Goal: Check status: Check status

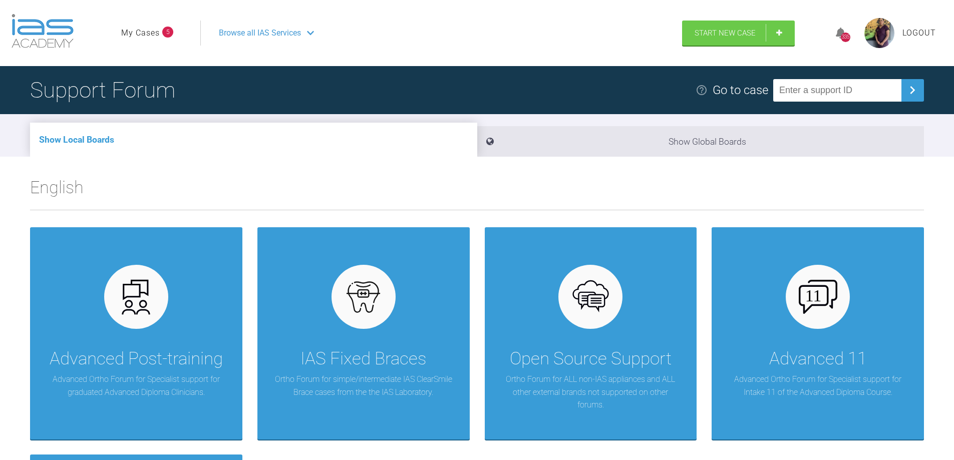
click at [151, 33] on link "My Cases" at bounding box center [140, 33] width 39 height 13
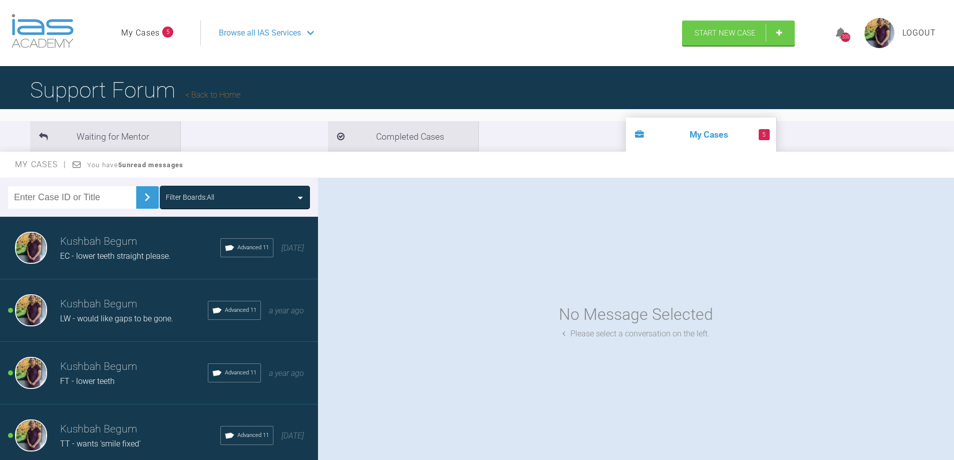
click at [135, 377] on div "FT - lower teeth" at bounding box center [134, 381] width 148 height 13
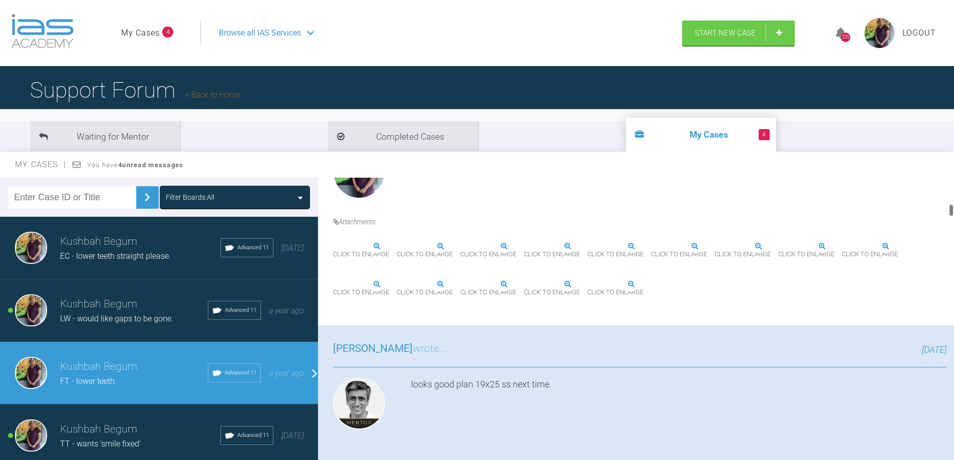
scroll to position [601, 0]
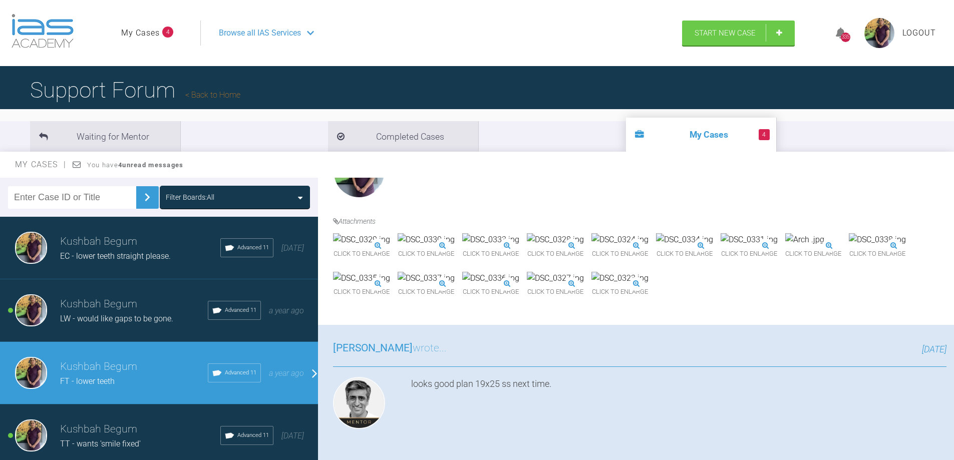
click at [584, 246] on img at bounding box center [555, 239] width 57 height 13
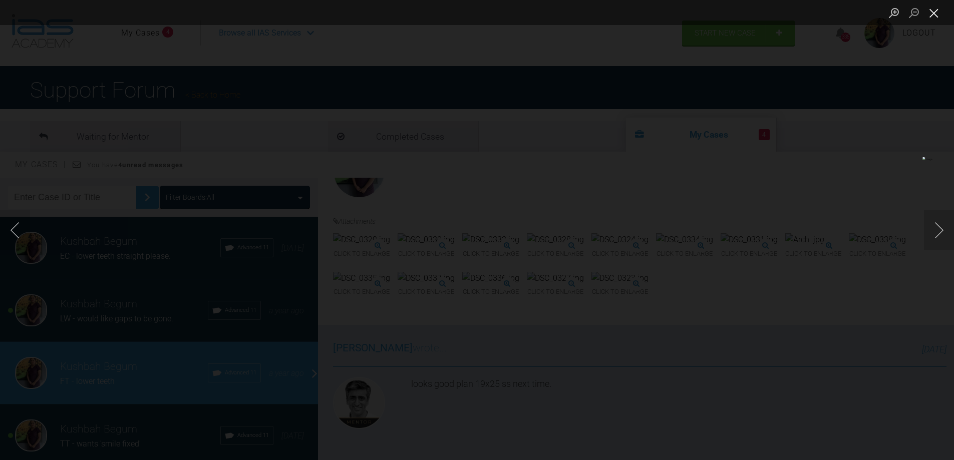
click at [932, 11] on button "Close lightbox" at bounding box center [933, 13] width 20 height 18
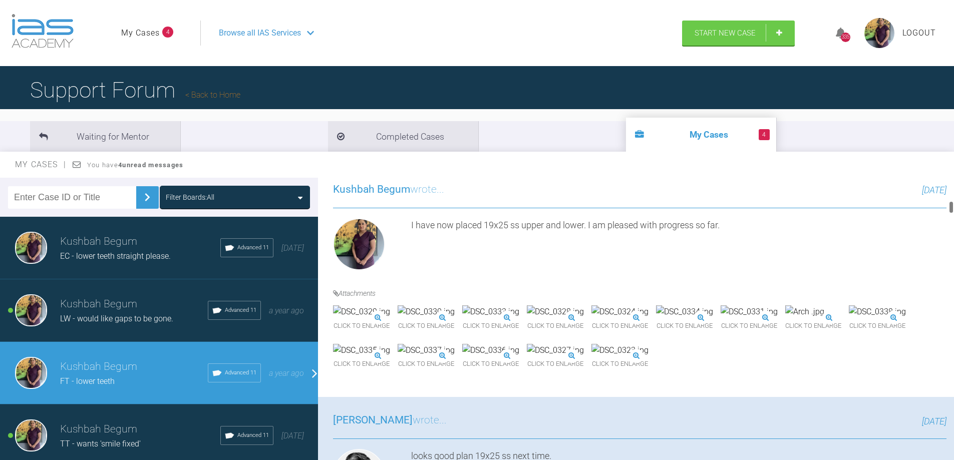
scroll to position [551, 0]
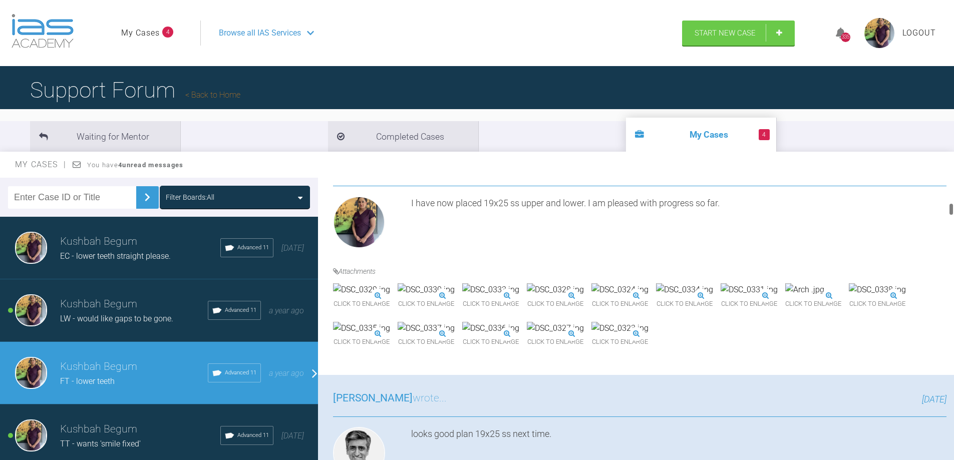
click at [584, 296] on img at bounding box center [555, 289] width 57 height 13
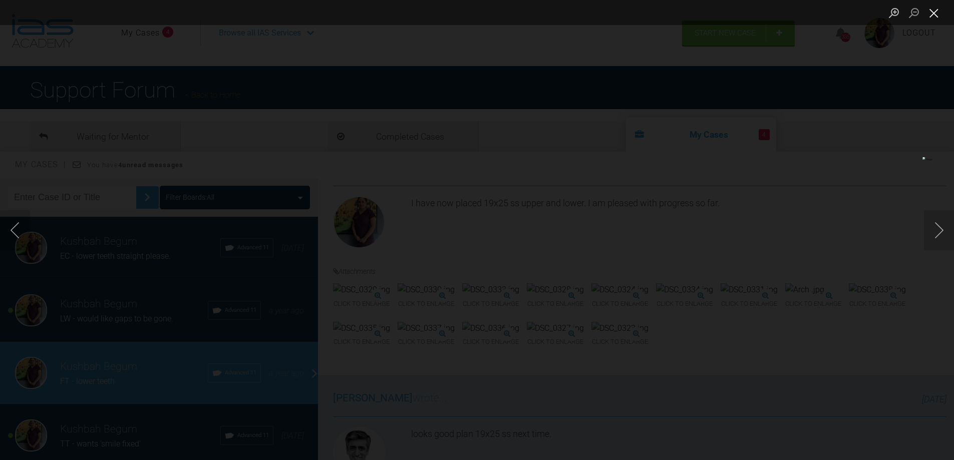
click at [935, 17] on button "Close lightbox" at bounding box center [933, 13] width 20 height 18
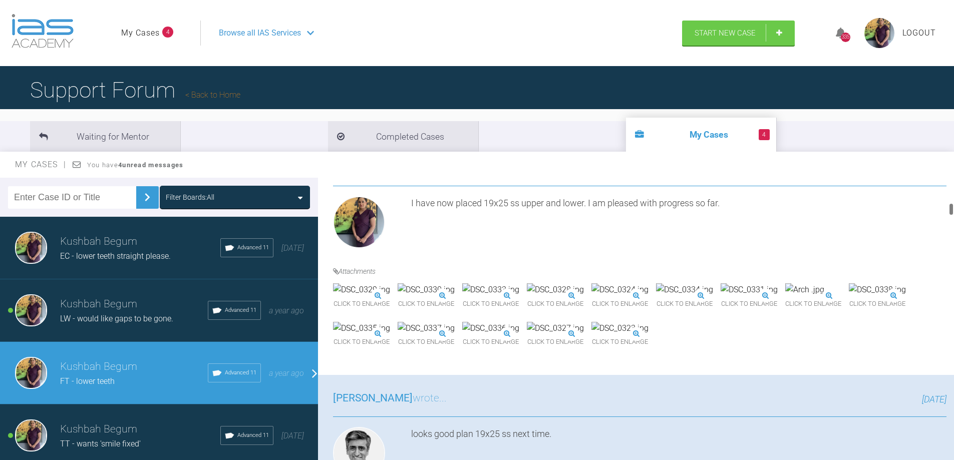
click at [390, 296] on img at bounding box center [361, 289] width 57 height 13
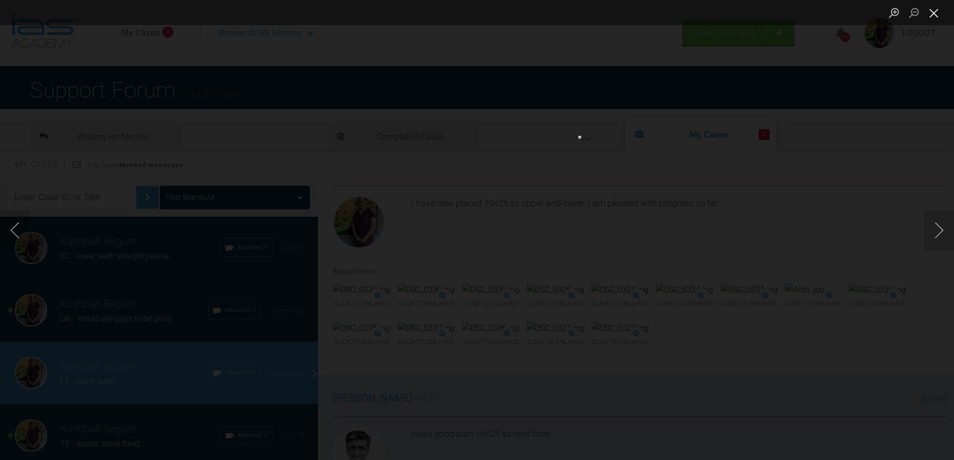
click at [938, 13] on button "Close lightbox" at bounding box center [933, 13] width 20 height 18
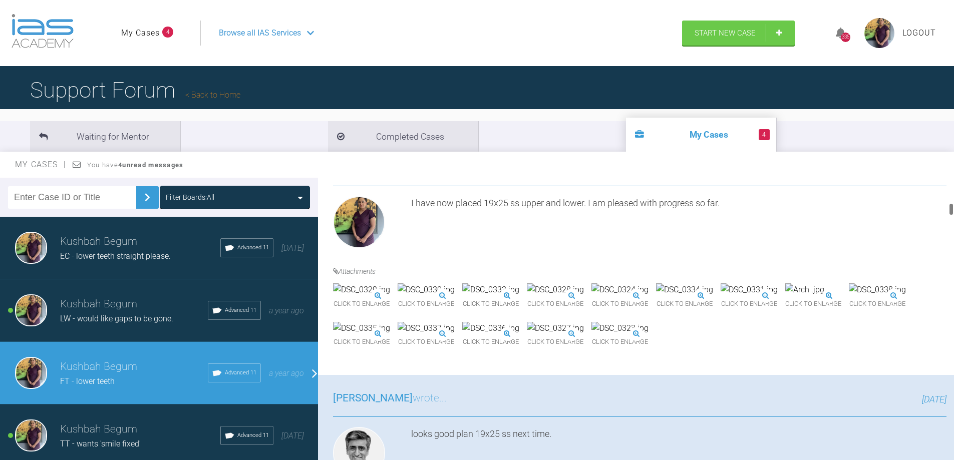
click at [454, 296] on img at bounding box center [425, 289] width 57 height 13
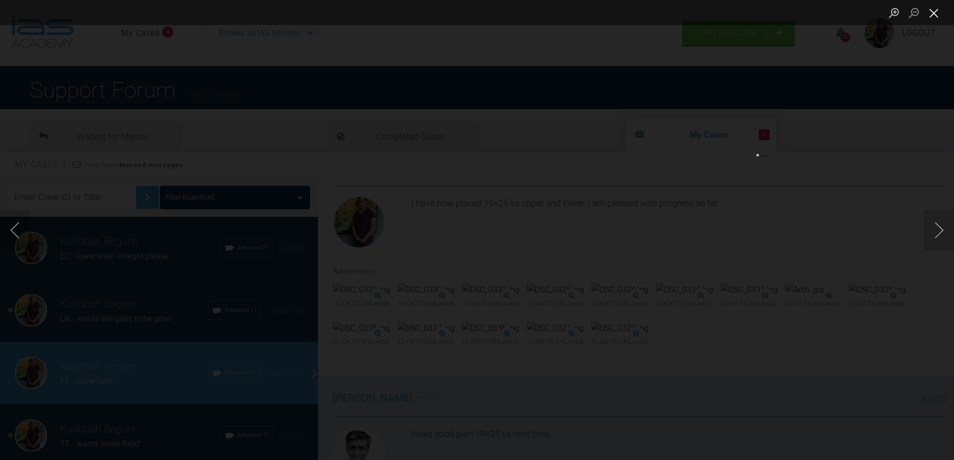
click at [941, 14] on button "Close lightbox" at bounding box center [933, 13] width 20 height 18
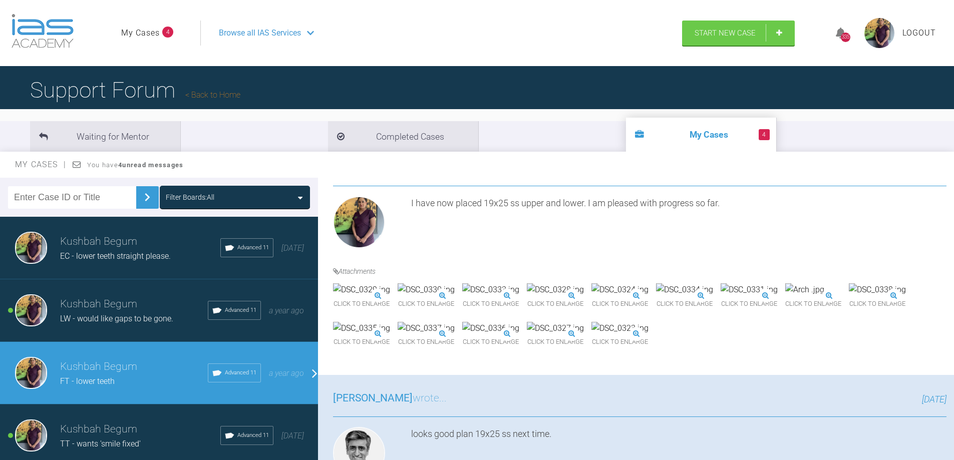
click at [656, 296] on img at bounding box center [684, 289] width 57 height 13
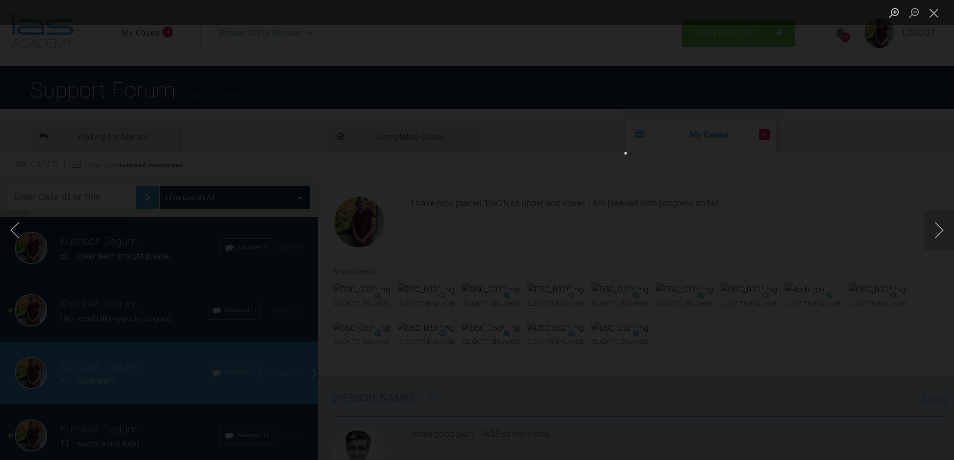
click at [934, 17] on button "Close lightbox" at bounding box center [933, 13] width 20 height 18
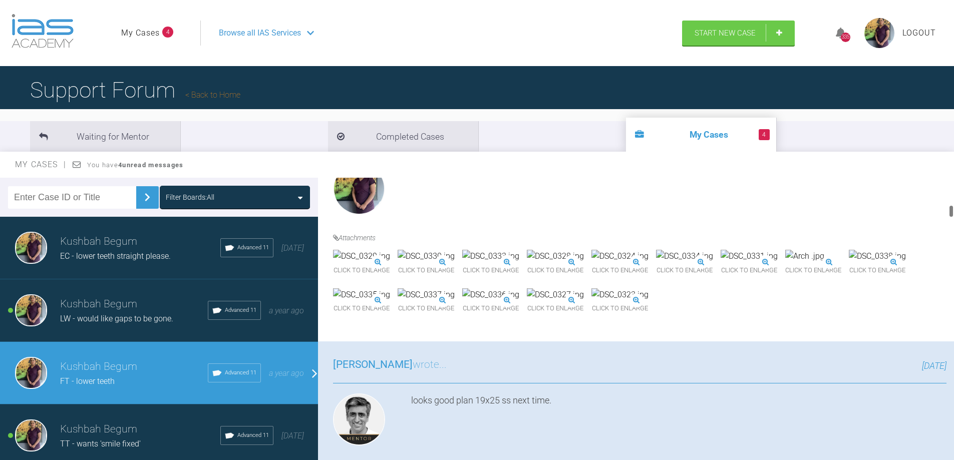
scroll to position [601, 0]
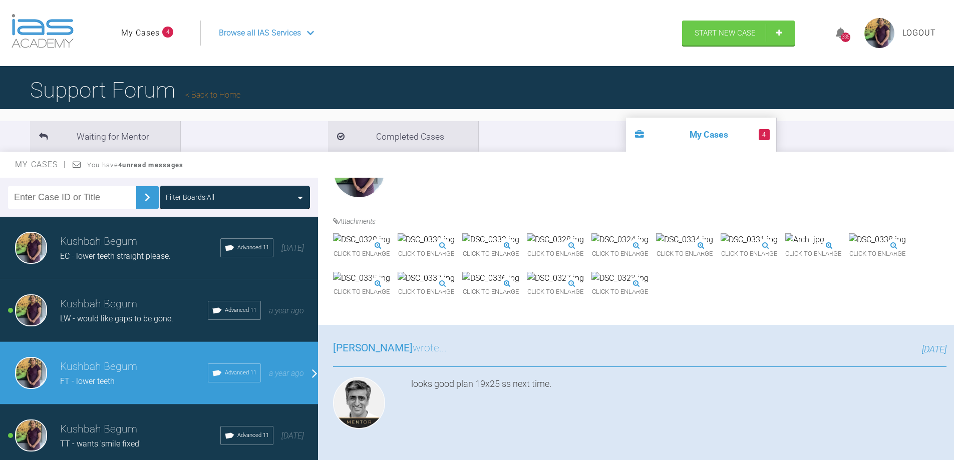
click at [519, 246] on img at bounding box center [490, 239] width 57 height 13
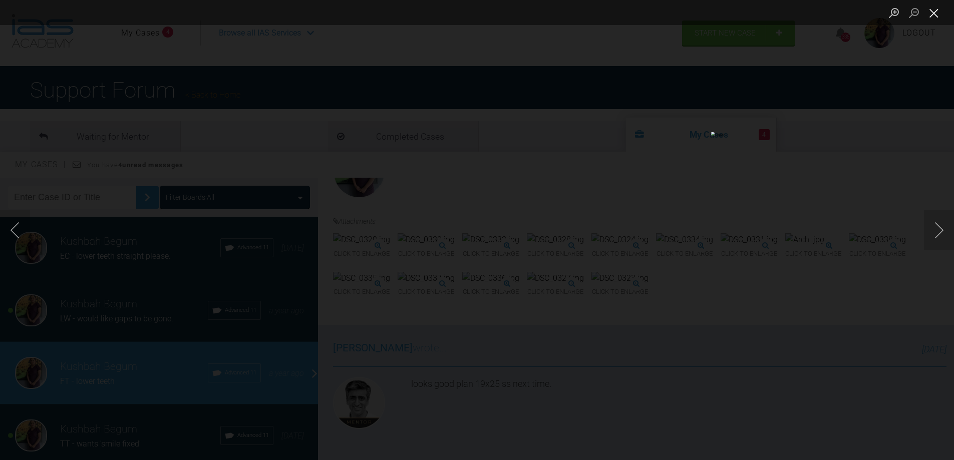
click at [935, 12] on button "Close lightbox" at bounding box center [933, 13] width 20 height 18
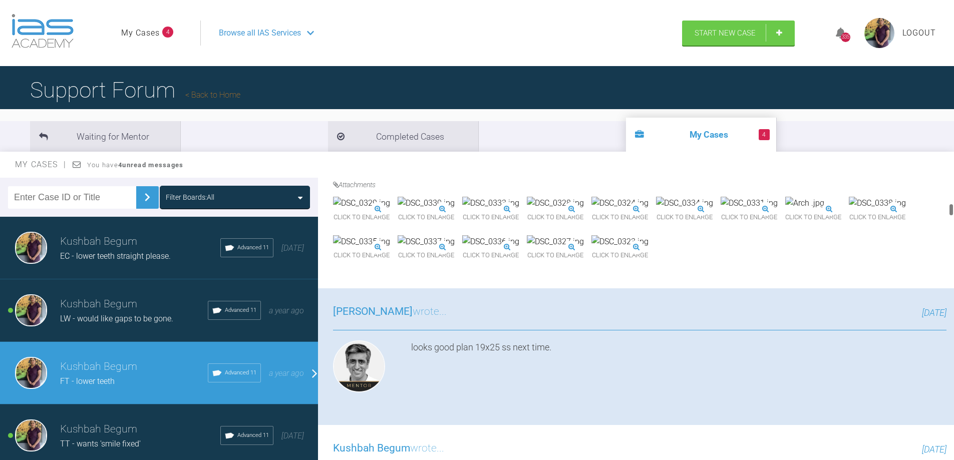
scroll to position [551, 0]
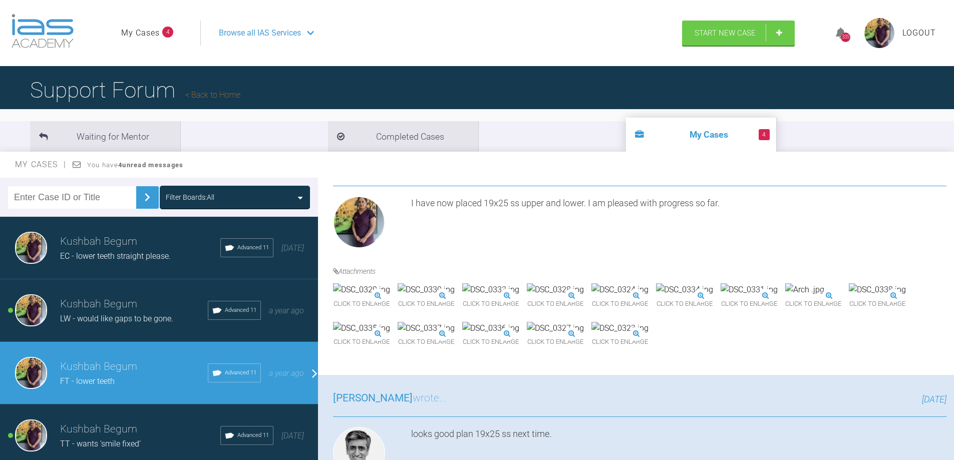
click at [720, 296] on img at bounding box center [748, 289] width 57 height 13
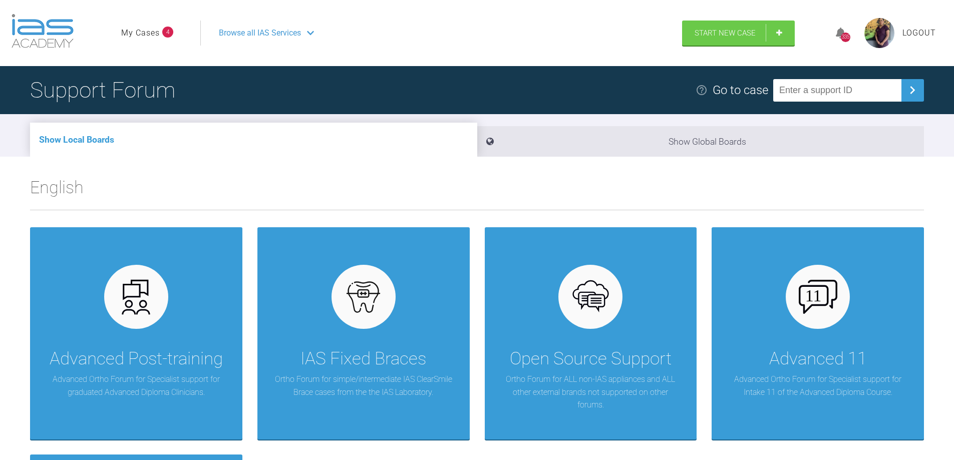
click at [139, 38] on link "My Cases" at bounding box center [140, 33] width 39 height 13
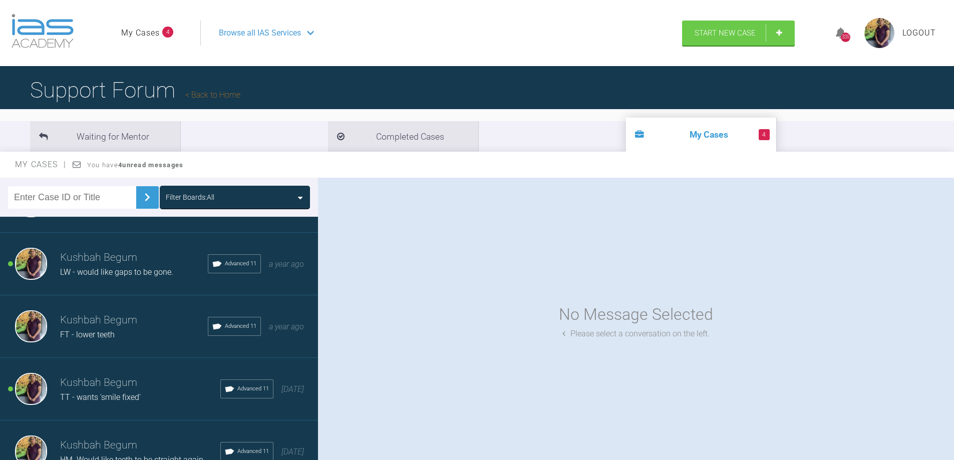
scroll to position [100, 0]
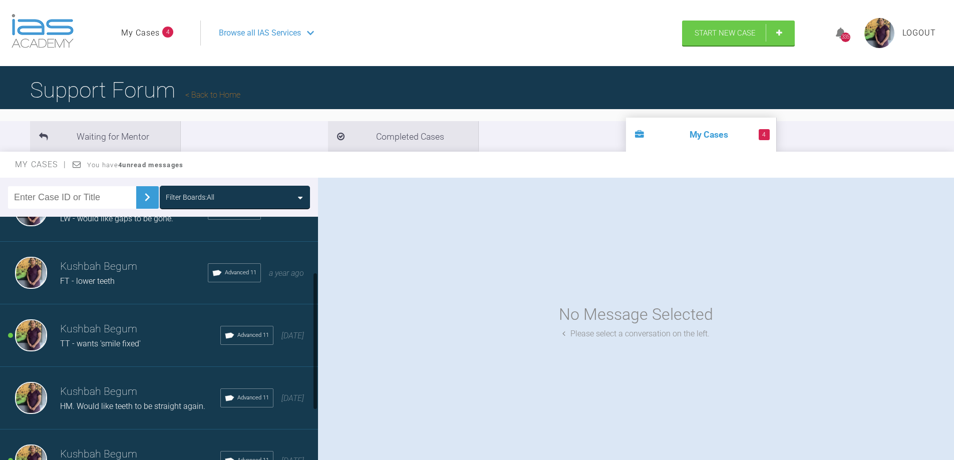
click at [102, 279] on span "FT - lower teeth" at bounding box center [87, 281] width 55 height 10
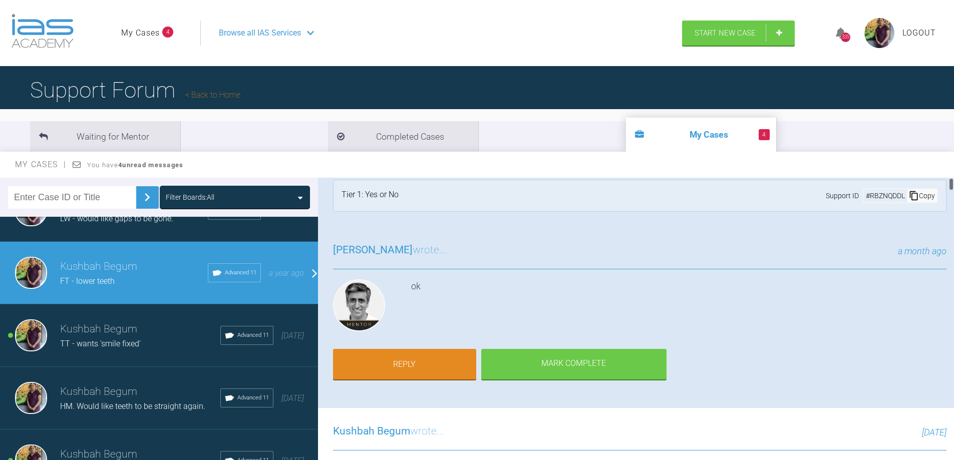
scroll to position [0, 0]
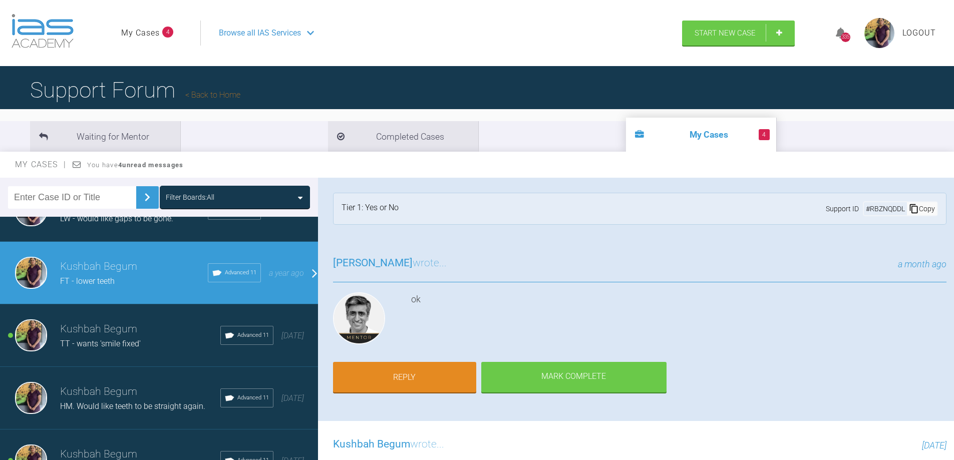
click at [918, 34] on span "Logout" at bounding box center [919, 33] width 34 height 13
